Goal: Task Accomplishment & Management: Manage account settings

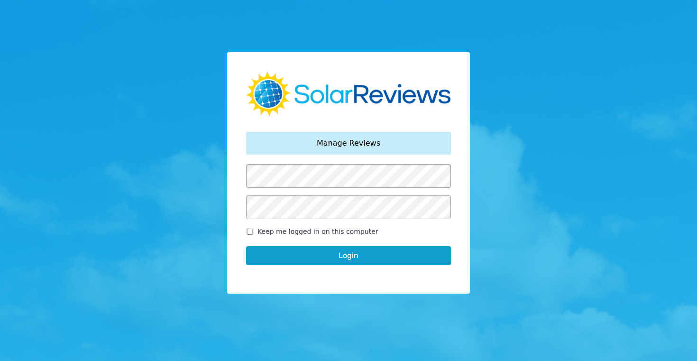
click at [249, 230] on input "Keep me logged in on this computer" at bounding box center [250, 232] width 8 height 6
checkbox input "true"
click at [349, 250] on button "Login" at bounding box center [348, 255] width 205 height 19
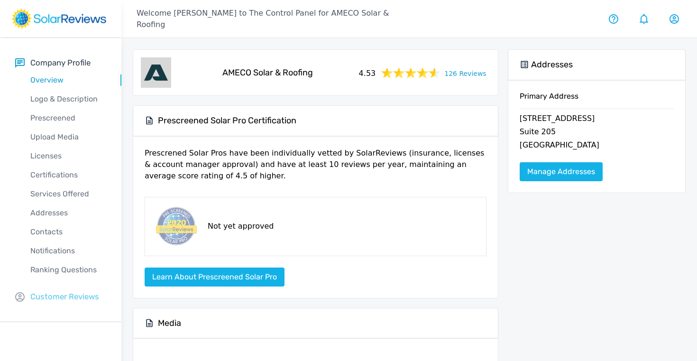
click at [69, 294] on p "Customer Reviews" at bounding box center [64, 297] width 69 height 12
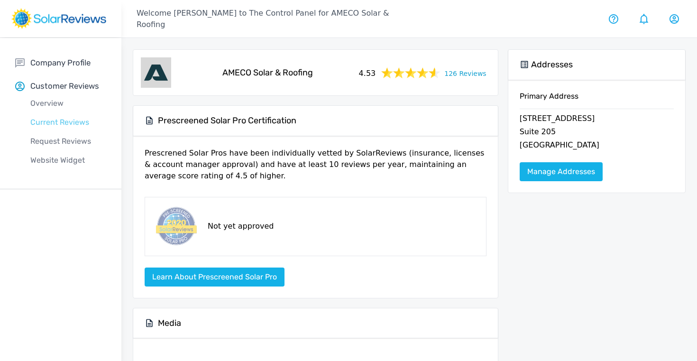
click at [53, 122] on p "Current Reviews" at bounding box center [68, 122] width 106 height 11
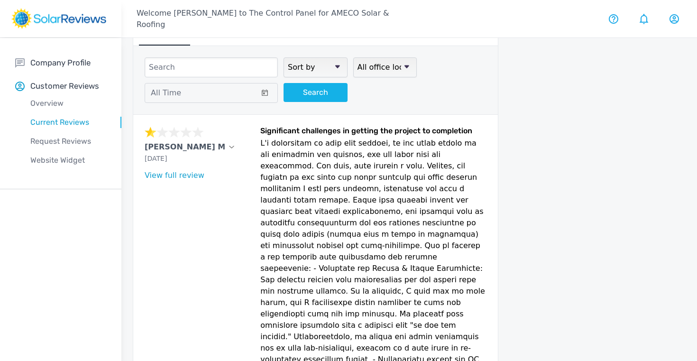
scroll to position [74, 0]
